Goal: Check status: Check status

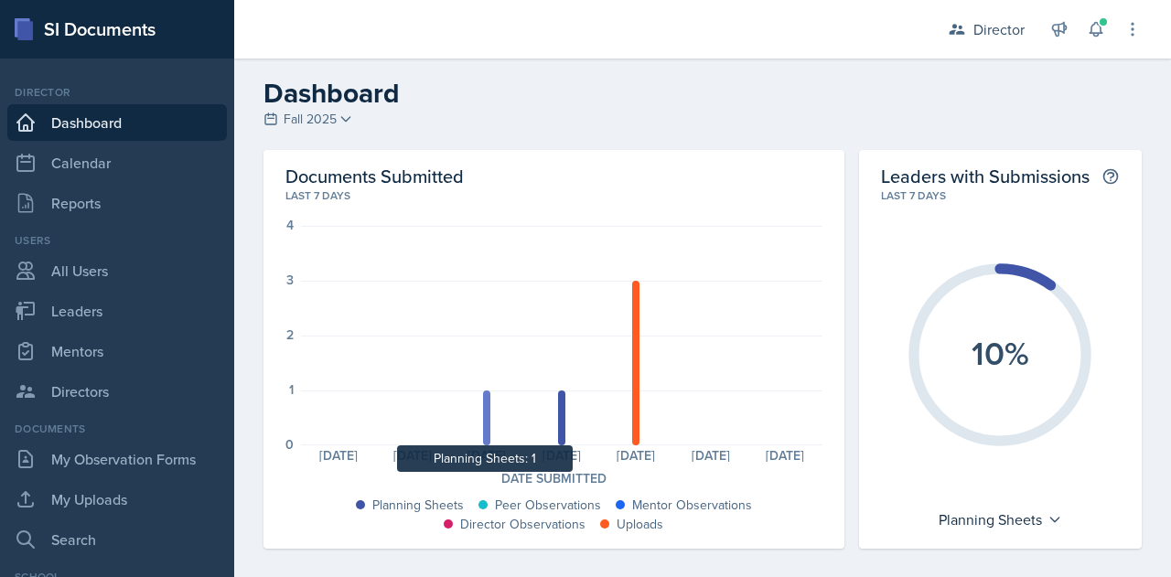
click at [485, 428] on div at bounding box center [486, 418] width 7 height 55
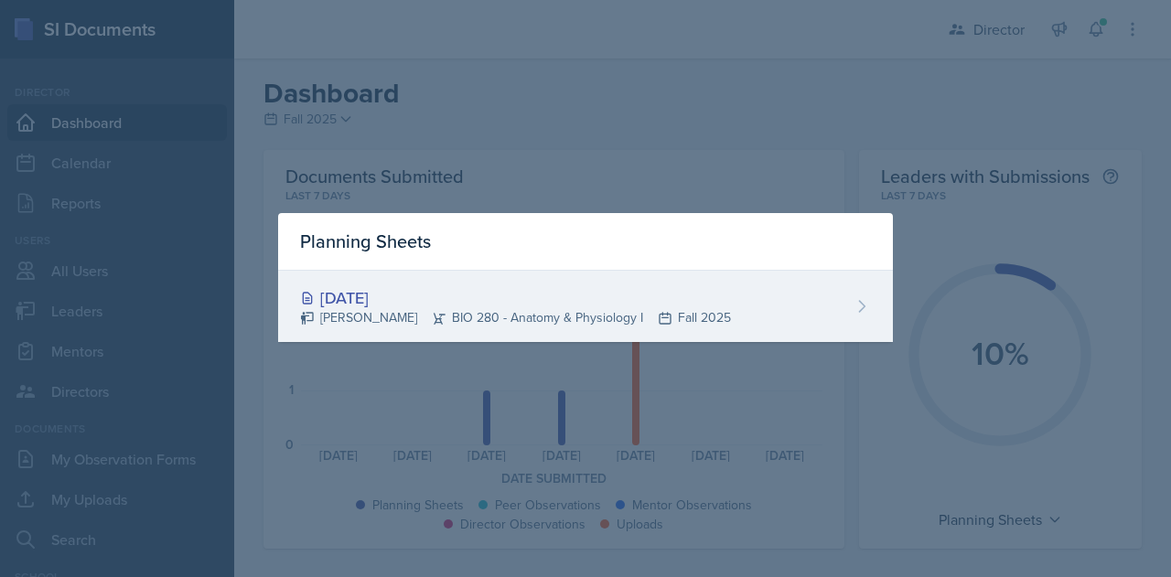
click at [849, 310] on div "Sep 21st, 2025 Isabella Zahner BIO 280 - Anatomy & Physiology I Fall 2025" at bounding box center [585, 306] width 615 height 71
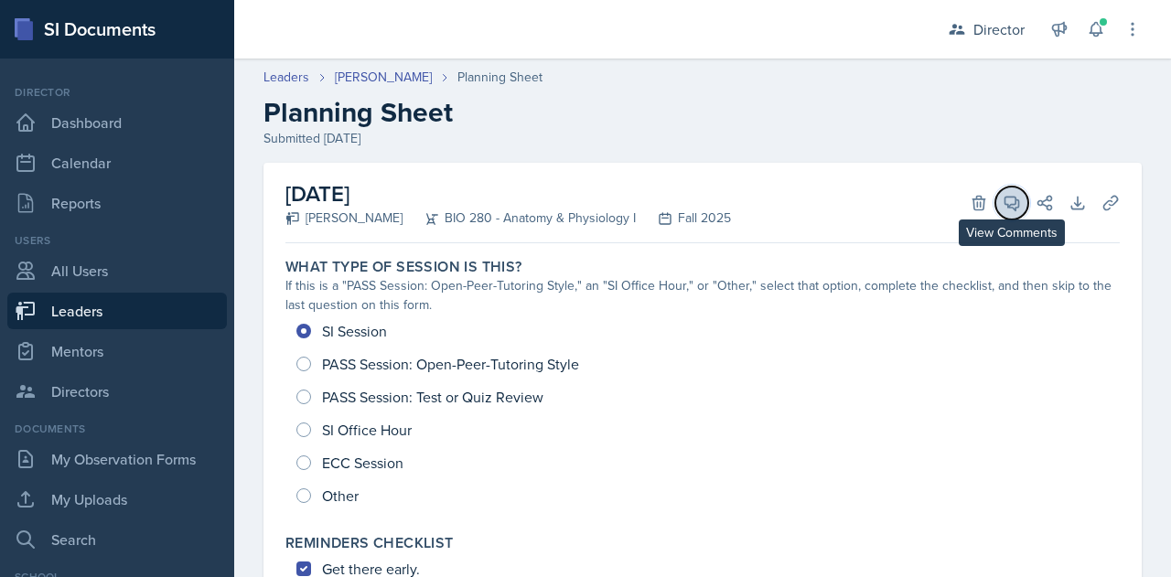
click at [1005, 202] on icon at bounding box center [1012, 204] width 14 height 14
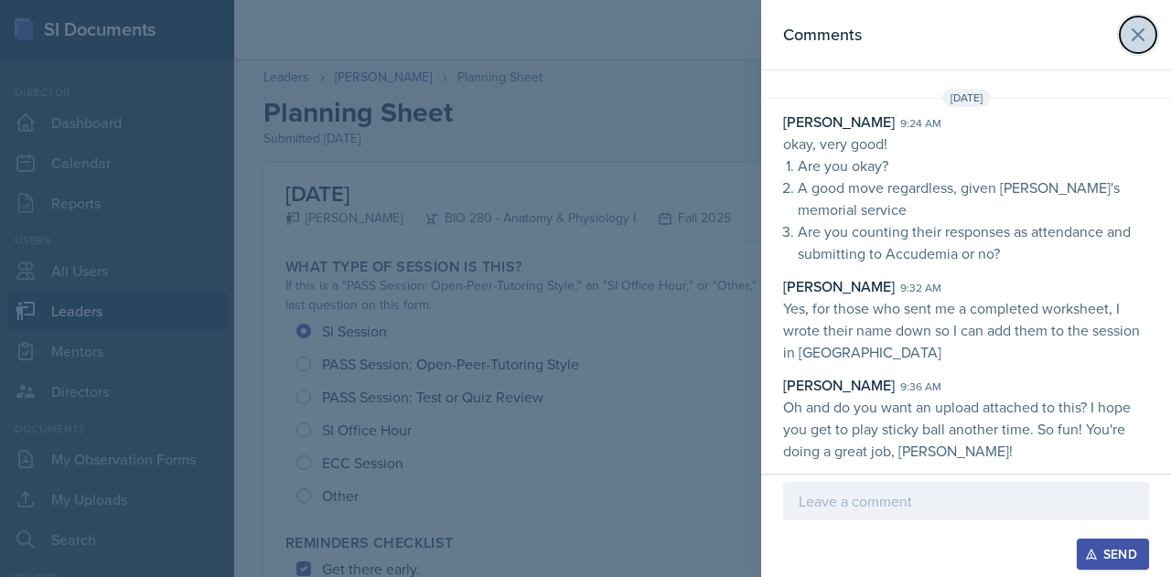
click at [1135, 33] on icon at bounding box center [1137, 34] width 11 height 11
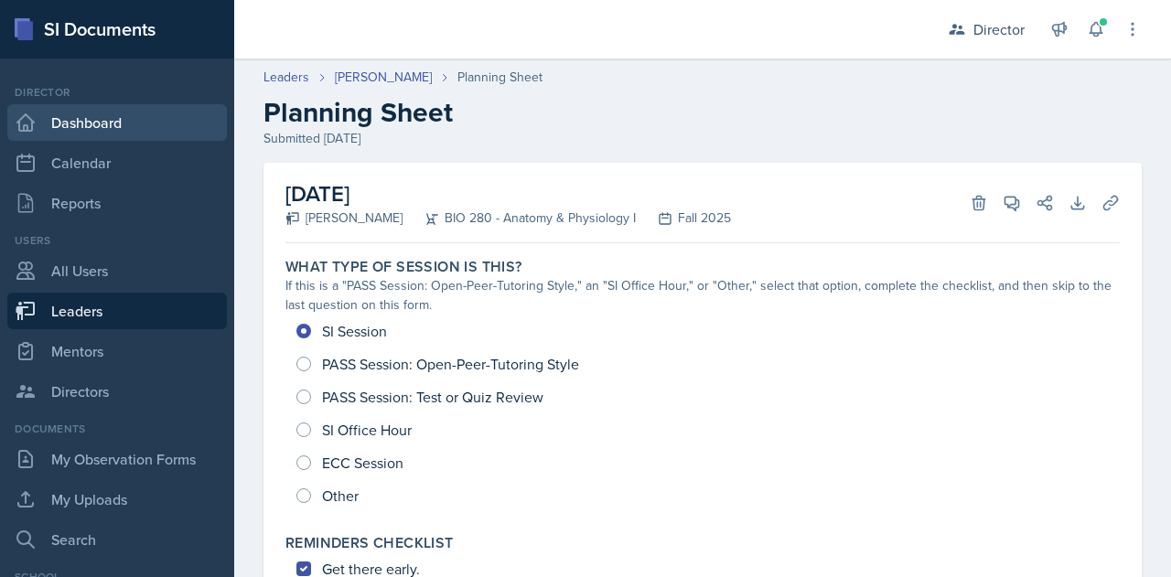
click at [77, 128] on link "Dashboard" at bounding box center [116, 122] width 219 height 37
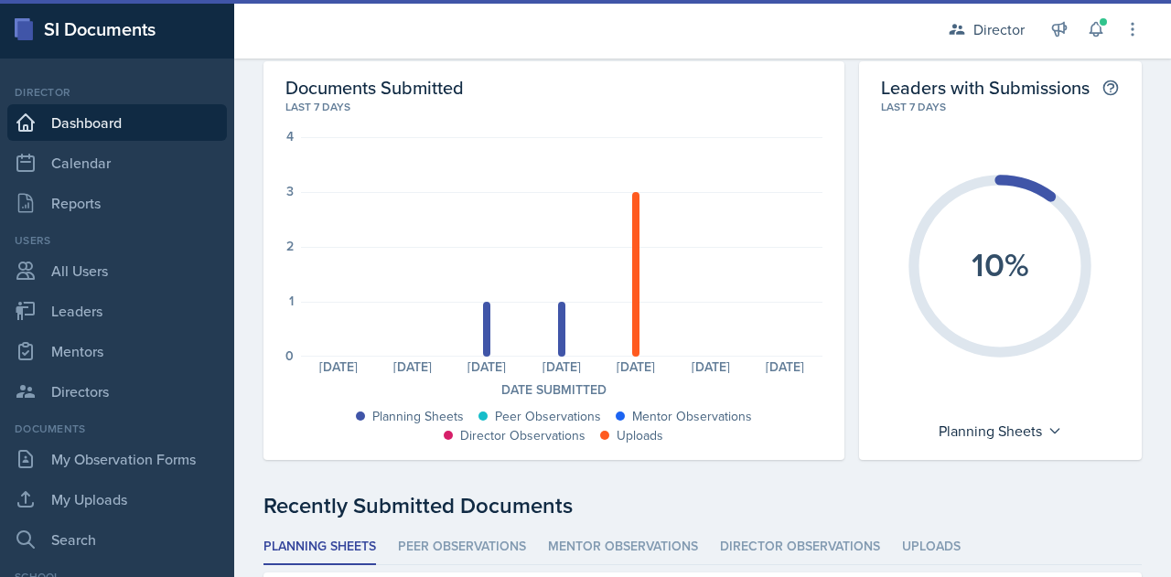
scroll to position [90, 0]
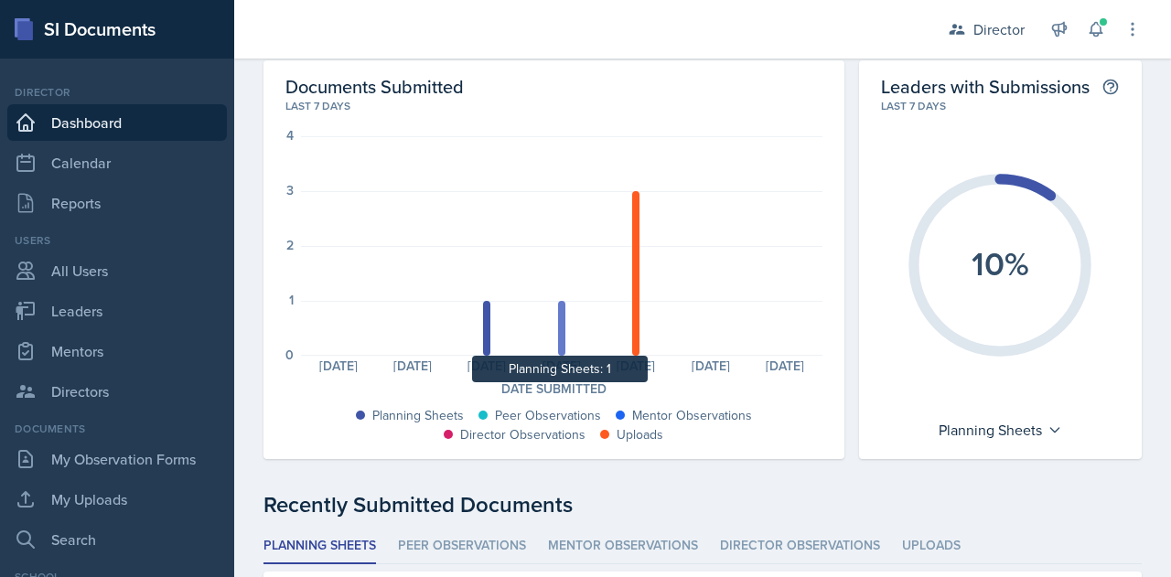
click at [558, 341] on div at bounding box center [561, 328] width 7 height 55
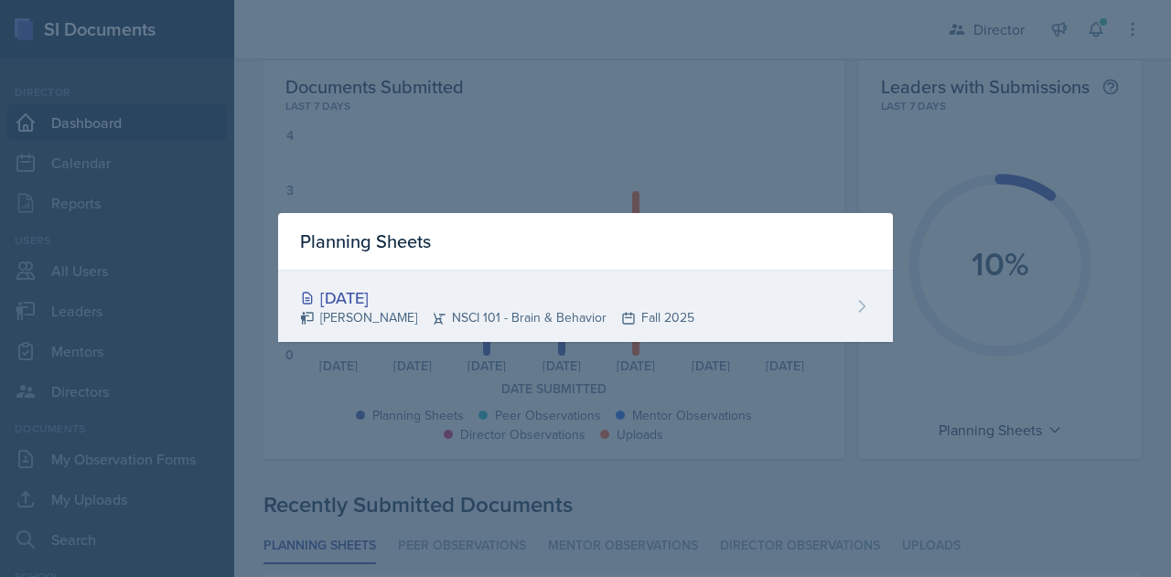
click at [814, 328] on div "Sep 22nd, 2025 Sydney Hare NSCI 101 - Brain & Behavior Fall 2025" at bounding box center [585, 306] width 615 height 71
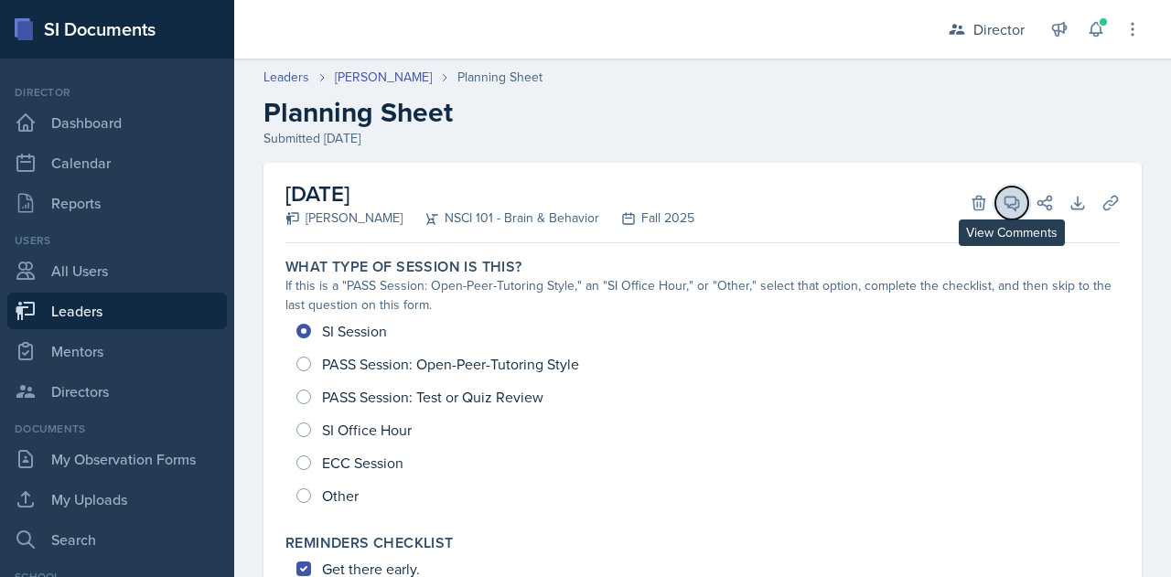
click at [1013, 198] on span at bounding box center [1017, 196] width 9 height 9
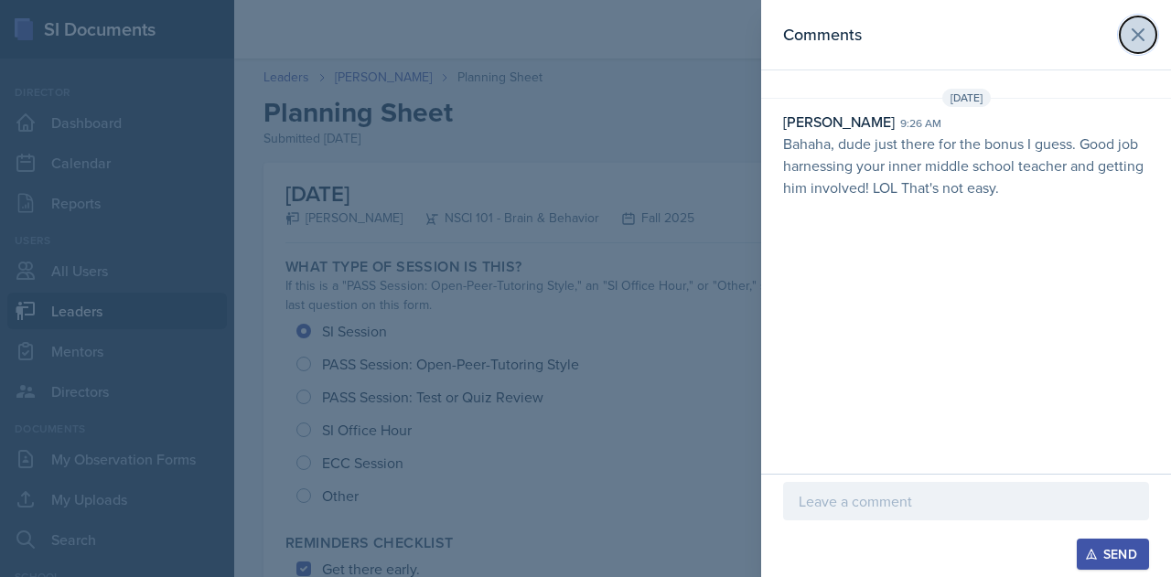
click at [1132, 39] on icon at bounding box center [1137, 34] width 11 height 11
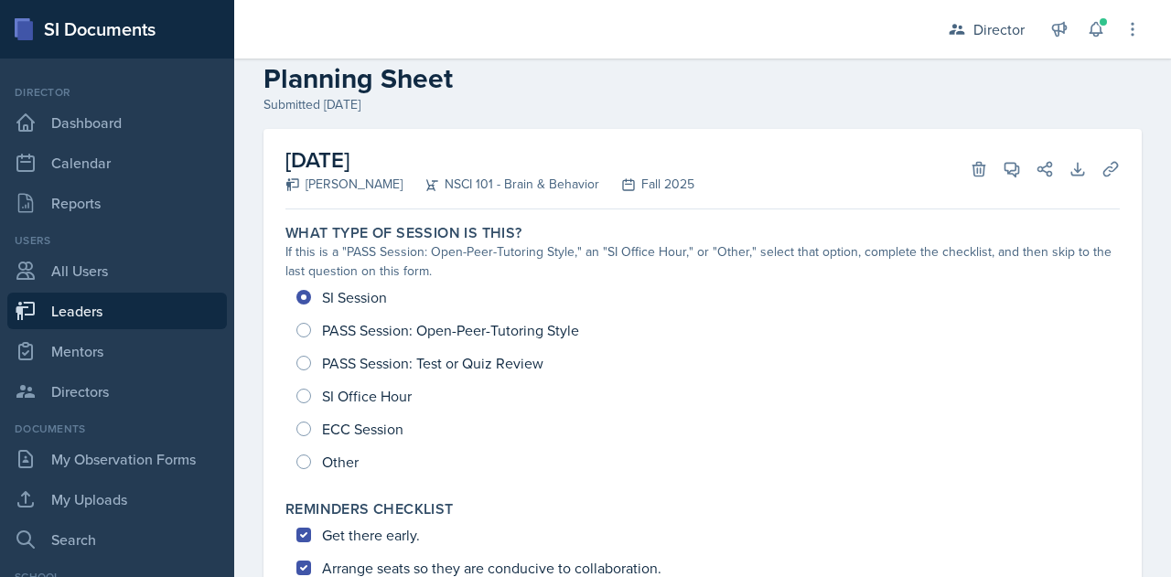
scroll to position [40, 0]
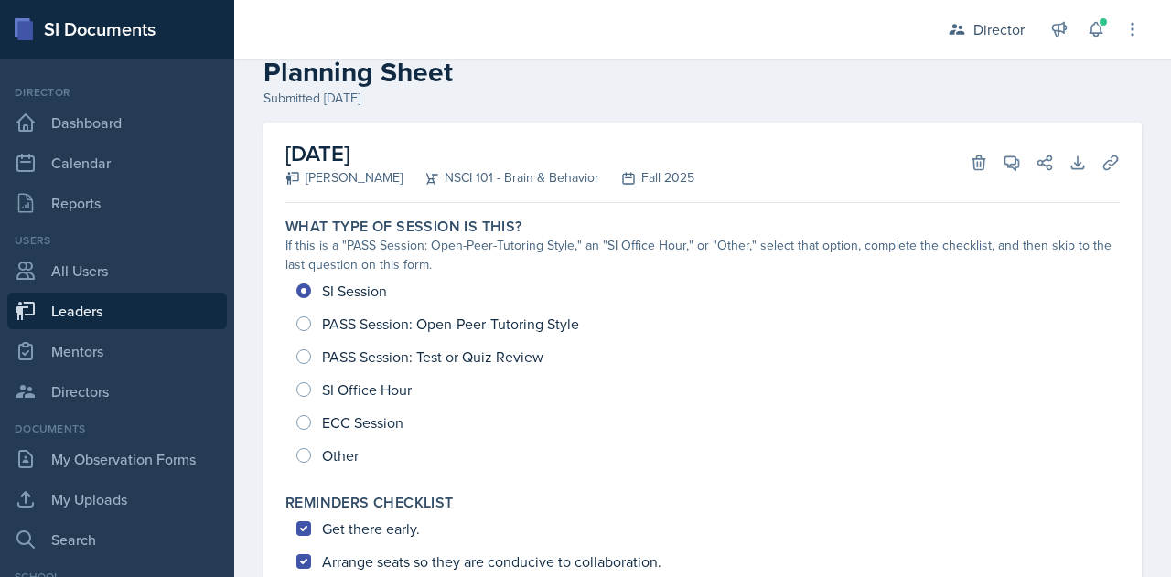
click at [64, 316] on link "Leaders" at bounding box center [116, 311] width 219 height 37
select select "9f1597ff-0c14-4cd1-9aad-802ae6b6e8b3"
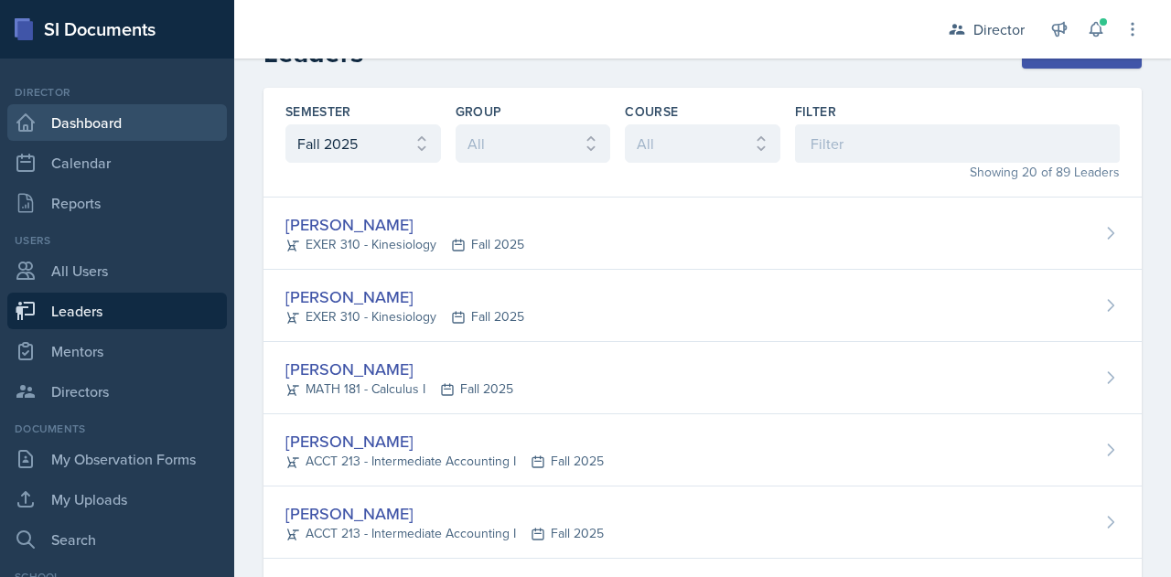
click at [75, 130] on link "Dashboard" at bounding box center [116, 122] width 219 height 37
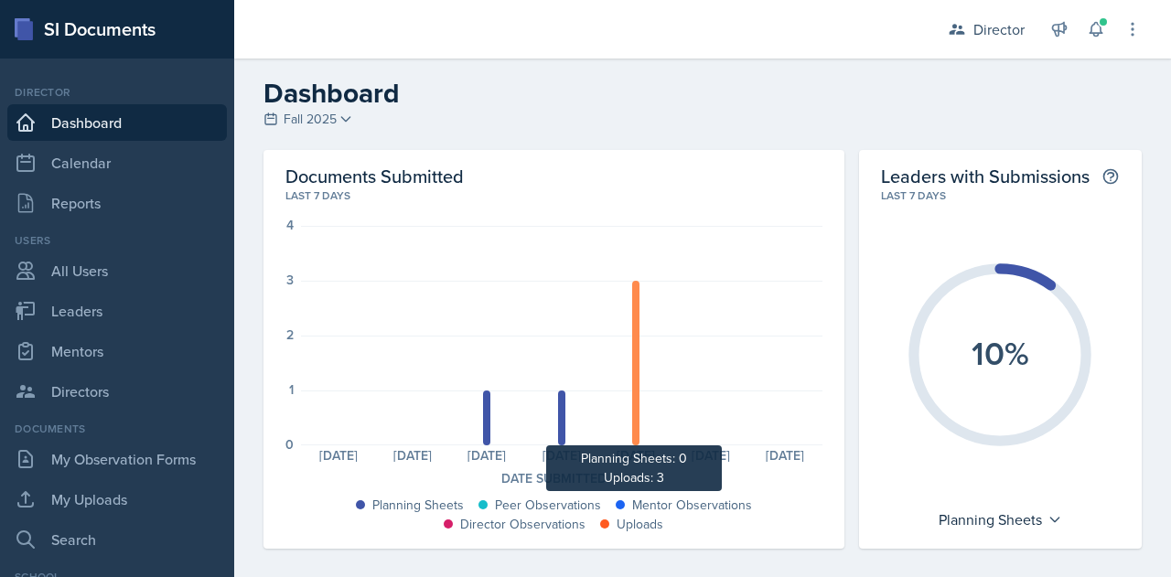
click at [632, 418] on div at bounding box center [635, 363] width 7 height 165
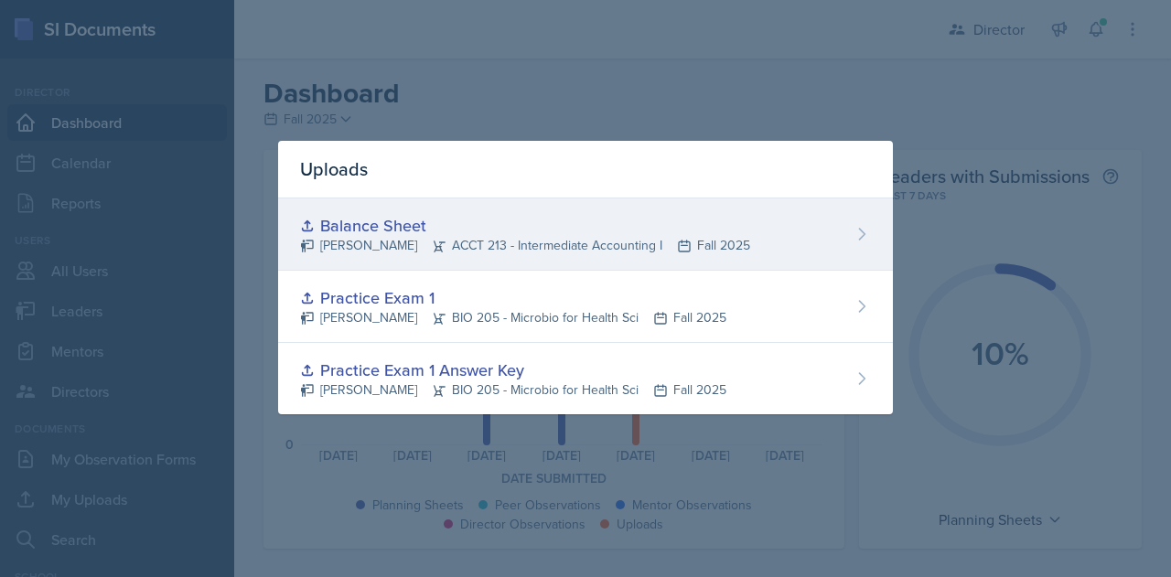
click at [818, 237] on div "Balance Sheet Olivia Cedar ACCT 213 - Intermediate Accounting I Fall 2025" at bounding box center [585, 234] width 615 height 72
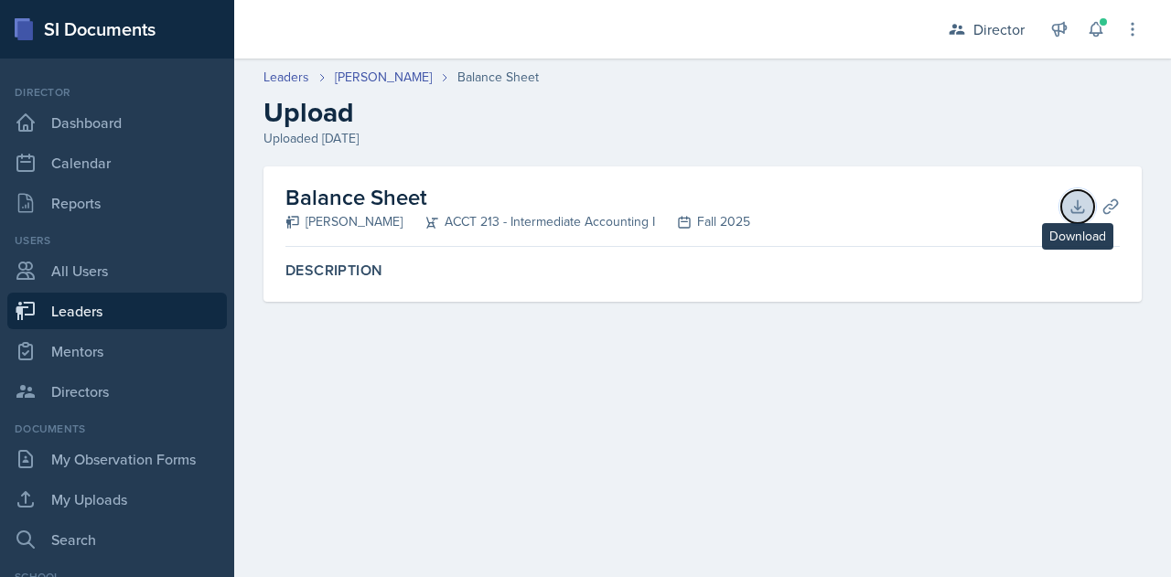
click at [1078, 205] on icon at bounding box center [1077, 207] width 18 height 18
